Goal: Information Seeking & Learning: Learn about a topic

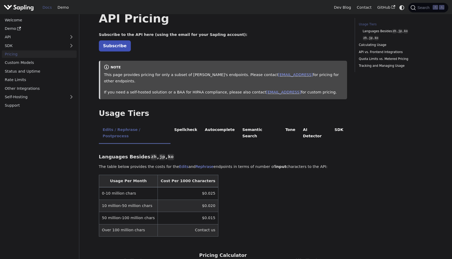
scroll to position [35, 0]
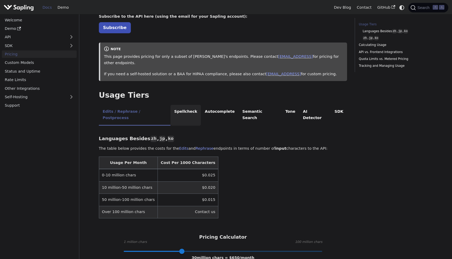
click at [175, 105] on li "Spellcheck" at bounding box center [186, 115] width 31 height 21
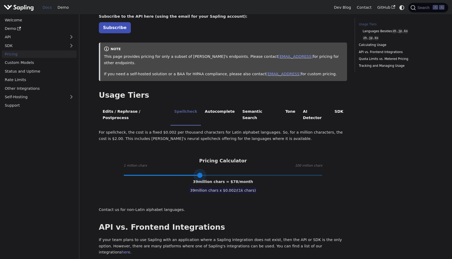
drag, startPoint x: 181, startPoint y: 163, endPoint x: 215, endPoint y: 163, distance: 34.4
click at [203, 173] on span at bounding box center [199, 175] width 5 height 5
type input "16"
drag, startPoint x: 215, startPoint y: 163, endPoint x: 154, endPoint y: 172, distance: 62.3
click at [154, 172] on div "For spellcheck, the cost is a fixed $0.002 per thousand characters for Latin al…" at bounding box center [223, 172] width 249 height 84
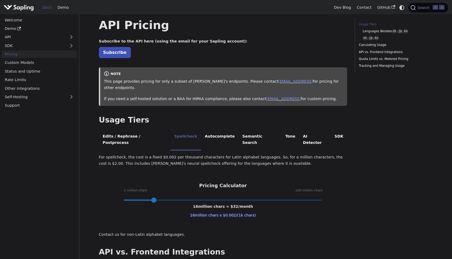
scroll to position [0, 0]
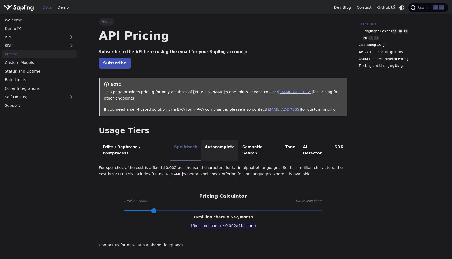
click at [205, 140] on li "Autocomplete" at bounding box center [220, 150] width 38 height 21
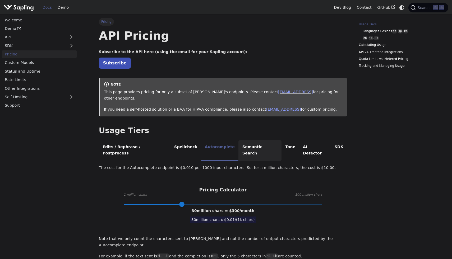
click at [244, 144] on li "Semantic Search" at bounding box center [260, 150] width 43 height 21
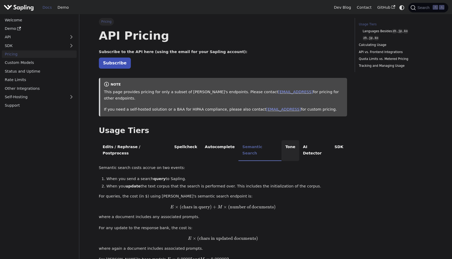
click at [282, 141] on li "Tone" at bounding box center [291, 150] width 18 height 21
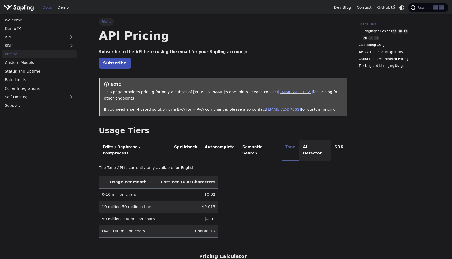
click at [299, 144] on li "AI Detector" at bounding box center [315, 150] width 32 height 21
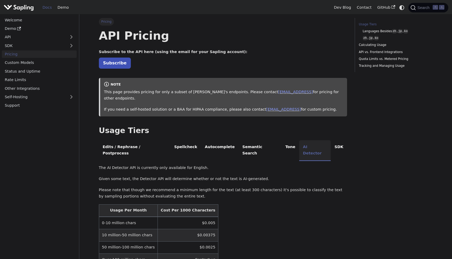
click at [304, 141] on li "AI Detector" at bounding box center [315, 150] width 32 height 21
click at [331, 141] on li "SDK" at bounding box center [339, 150] width 16 height 21
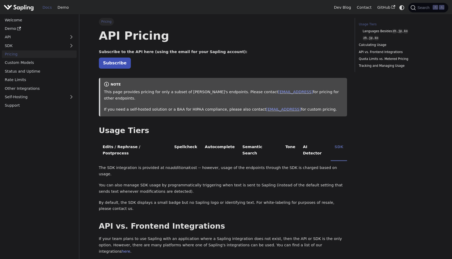
click at [4, 24] on ul "Welcome Demo API SDK Pricing Custom Models Status and Uptime Rate Limits Other …" at bounding box center [39, 62] width 75 height 93
click at [14, 29] on link "Demo" at bounding box center [39, 29] width 75 height 8
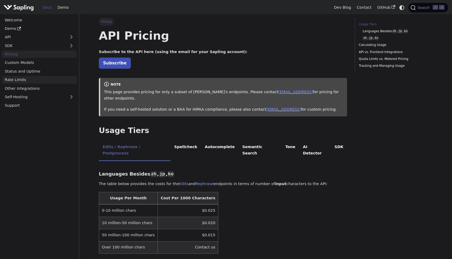
click at [43, 79] on link "Rate Limits" at bounding box center [39, 80] width 75 height 8
